Goal: Navigation & Orientation: Go to known website

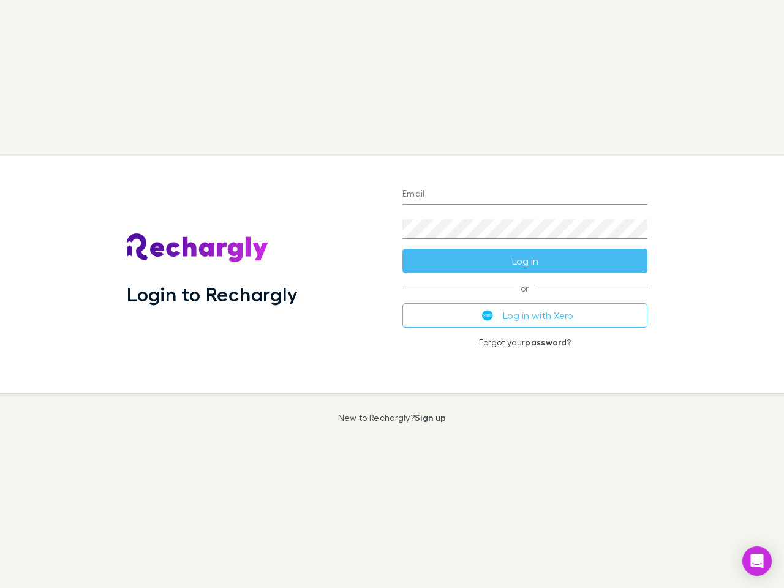
click at [392, 294] on div "Login to Rechargly" at bounding box center [255, 275] width 276 height 238
click at [525, 195] on input "Email" at bounding box center [524, 195] width 245 height 20
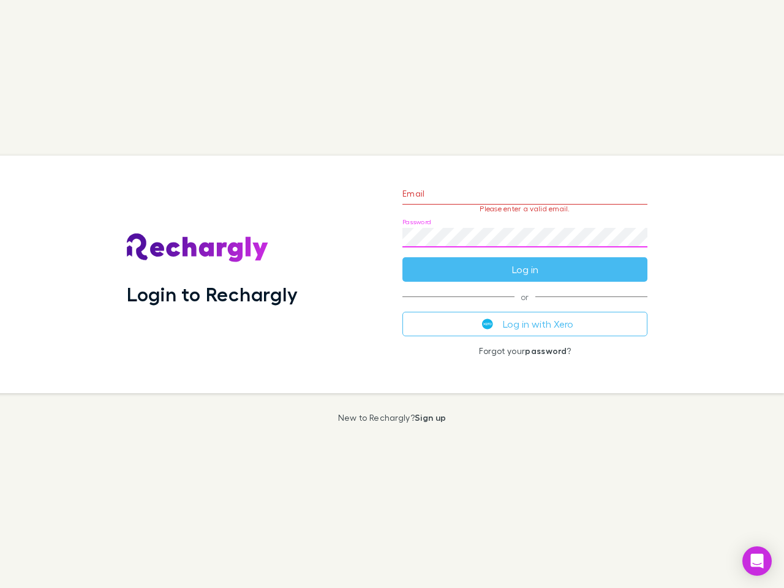
click at [525, 261] on form "Email Please enter a valid email. Password Log in" at bounding box center [524, 228] width 245 height 107
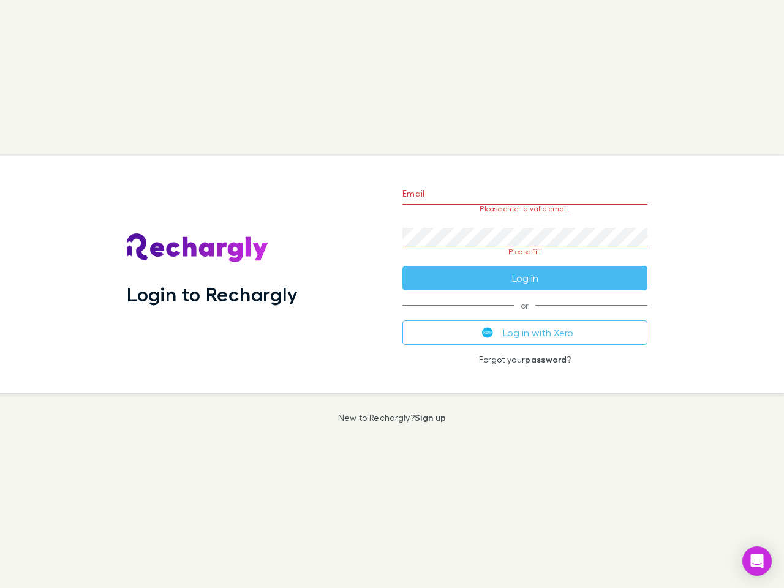
click at [525, 315] on div "Email Please enter a valid email. Password Please fill Log in or Log in with Xe…" at bounding box center [525, 275] width 265 height 238
click at [757, 561] on icon "Open Intercom Messenger" at bounding box center [757, 561] width 13 height 15
